Goal: Go to known website: Go to known website

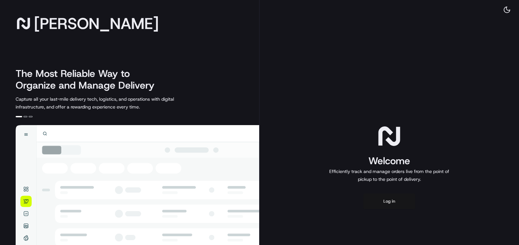
click at [385, 200] on button "Log in" at bounding box center [389, 202] width 52 height 16
